Goal: Task Accomplishment & Management: Manage account settings

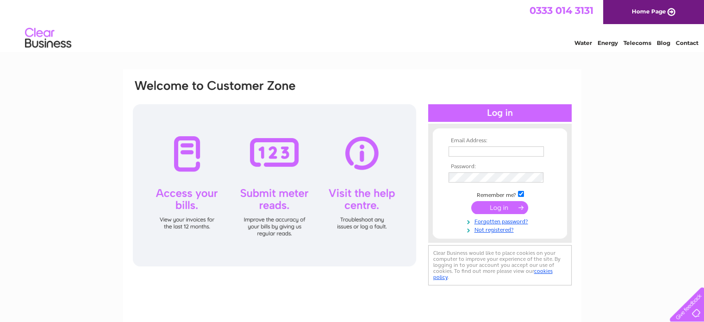
type input "charlotte.boyd@passthekeys.co.uk"
click at [504, 206] on input "submit" at bounding box center [499, 207] width 57 height 13
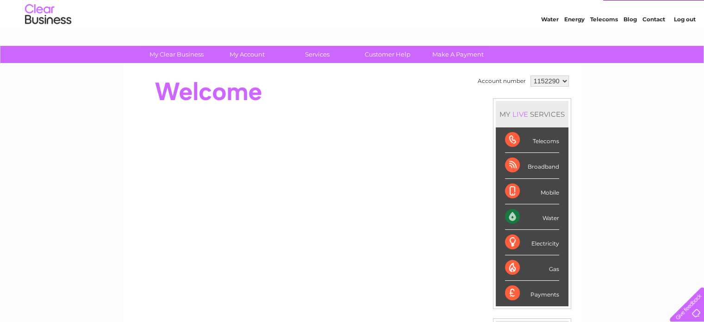
scroll to position [22, 0]
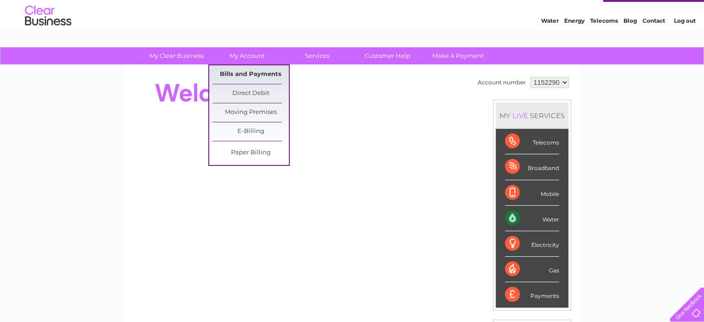
click at [245, 70] on link "Bills and Payments" at bounding box center [250, 74] width 76 height 19
click at [247, 72] on link "Bills and Payments" at bounding box center [250, 74] width 76 height 19
